Goal: Find specific page/section: Find specific page/section

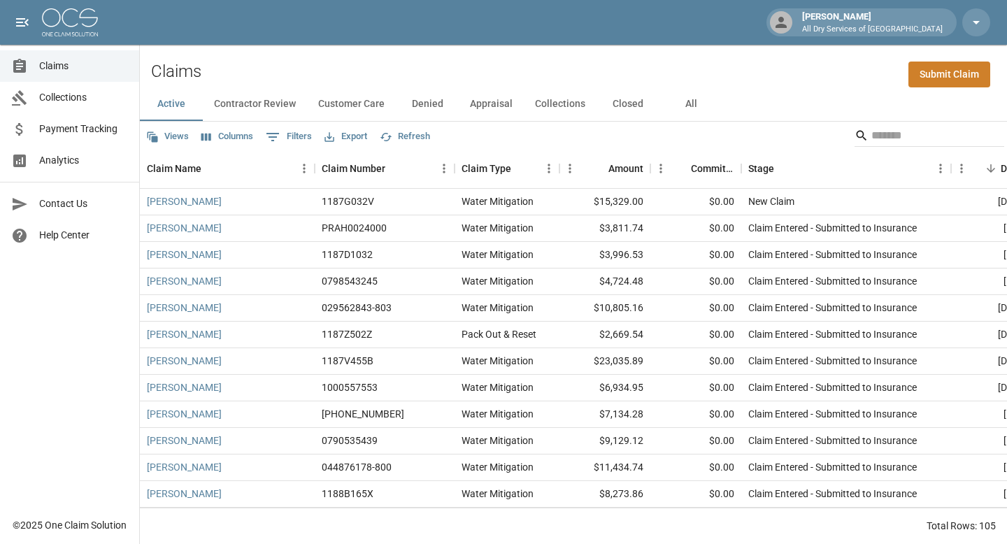
click at [103, 159] on span "Analytics" at bounding box center [83, 160] width 89 height 15
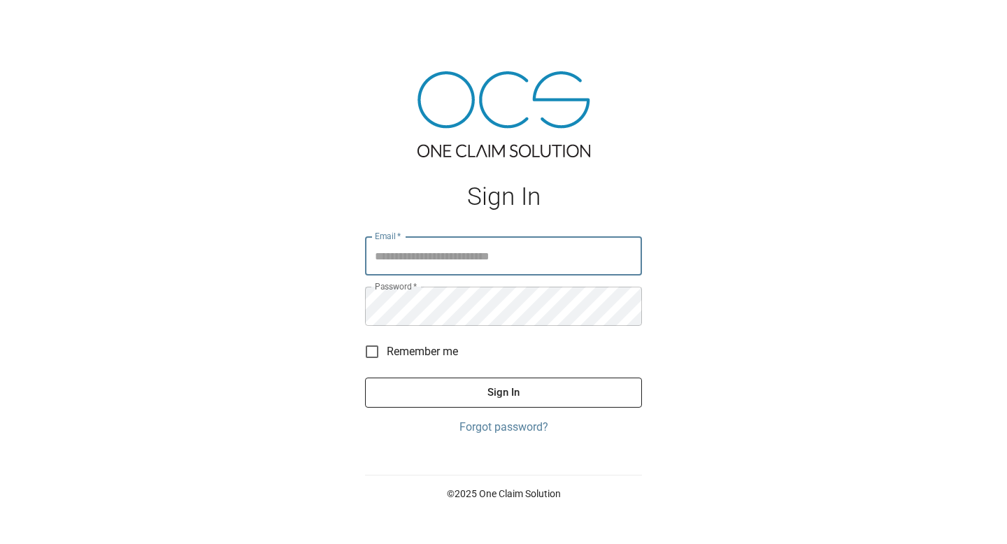
type input "**********"
click at [487, 400] on button "Sign In" at bounding box center [503, 391] width 277 height 29
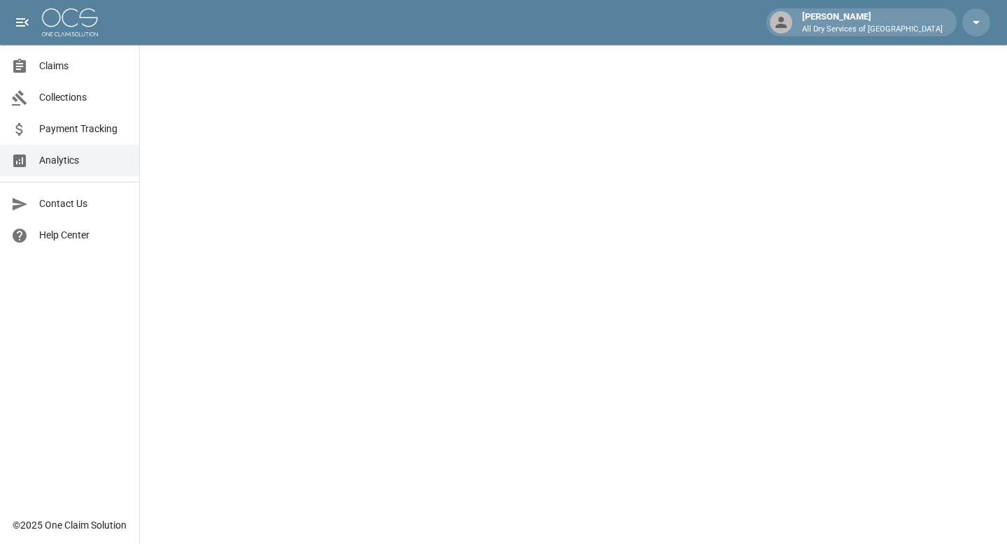
click at [58, 63] on span "Claims" at bounding box center [83, 66] width 89 height 15
